Goal: Check status: Check status

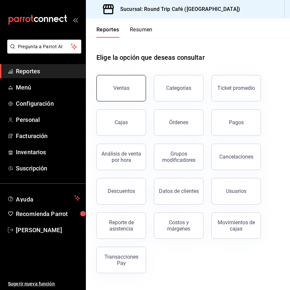
click at [140, 93] on button "Ventas" at bounding box center [121, 88] width 50 height 26
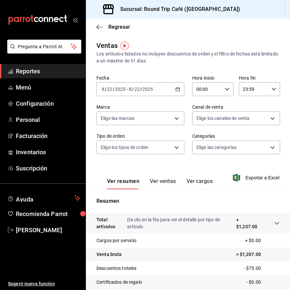
click at [179, 92] on div "[DATE] [DATE] - [DATE] [DATE]" at bounding box center [140, 89] width 88 height 14
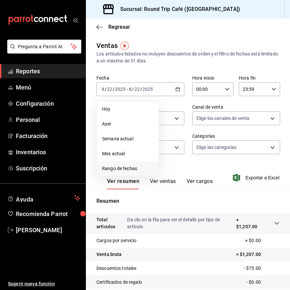
click at [128, 166] on span "Rango de fechas" at bounding box center [127, 168] width 51 height 7
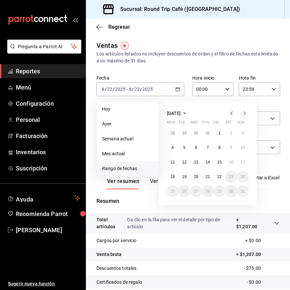
click at [230, 112] on icon "button" at bounding box center [232, 113] width 8 height 8
click at [187, 162] on button "15" at bounding box center [184, 162] width 12 height 12
click at [247, 114] on icon "button" at bounding box center [245, 113] width 8 height 8
click at [212, 161] on button "14" at bounding box center [208, 162] width 12 height 12
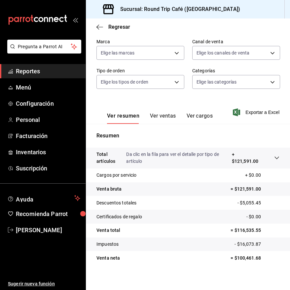
scroll to position [69, 0]
